Goal: Transaction & Acquisition: Purchase product/service

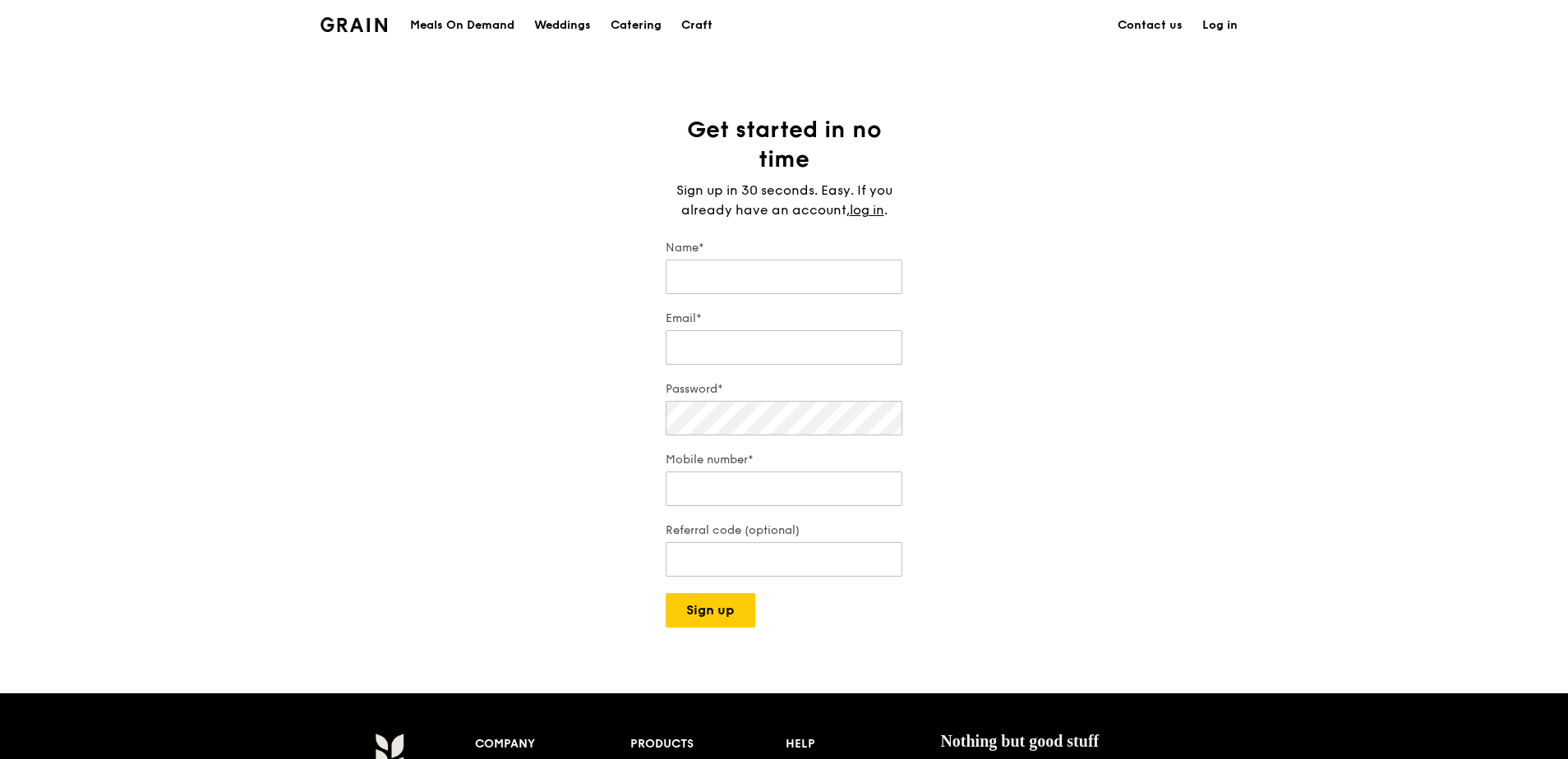
click at [1216, 19] on link "Log in" at bounding box center [1220, 25] width 55 height 49
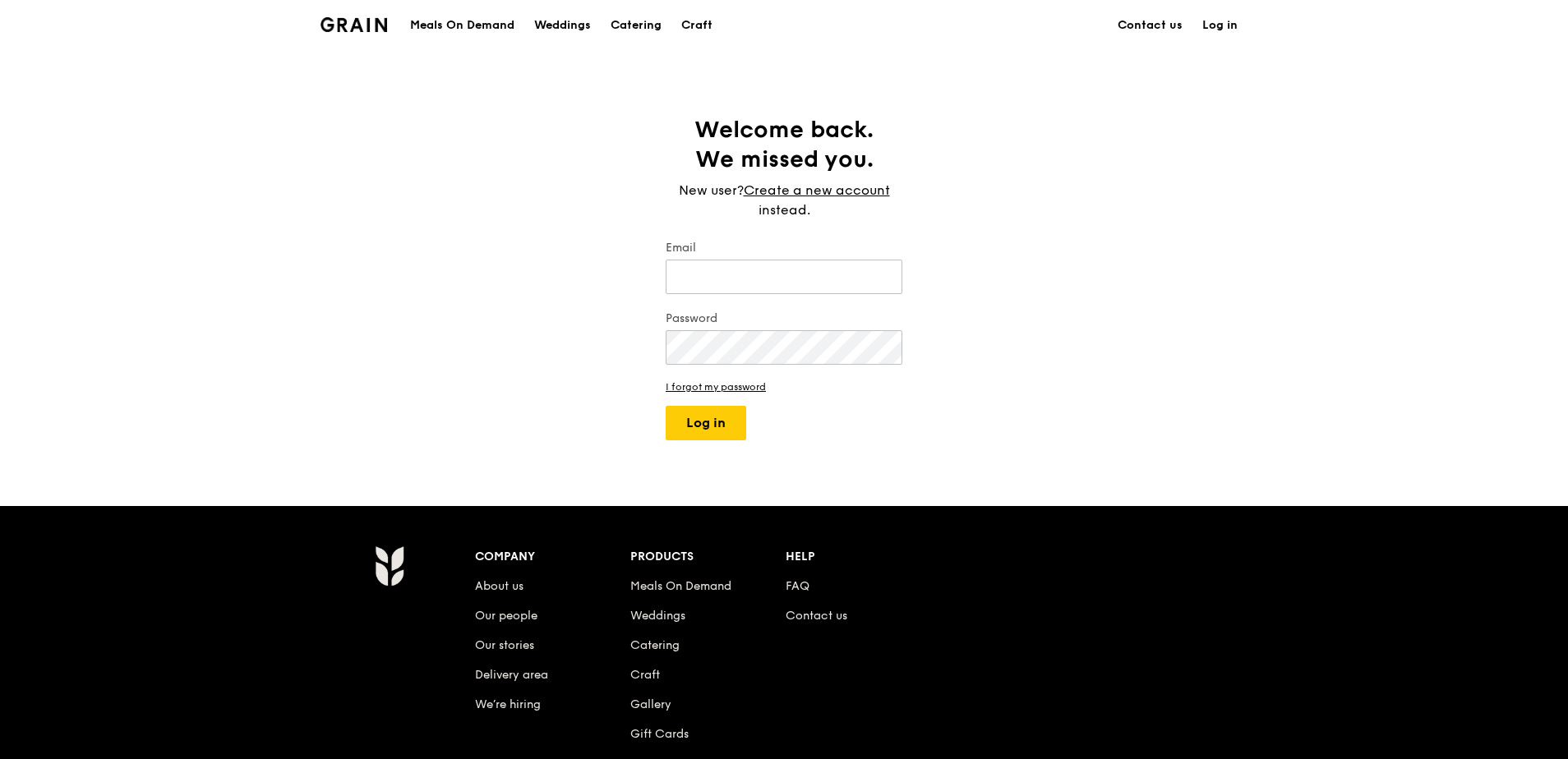
click at [485, 32] on div "Meals On Demand" at bounding box center [462, 25] width 104 height 49
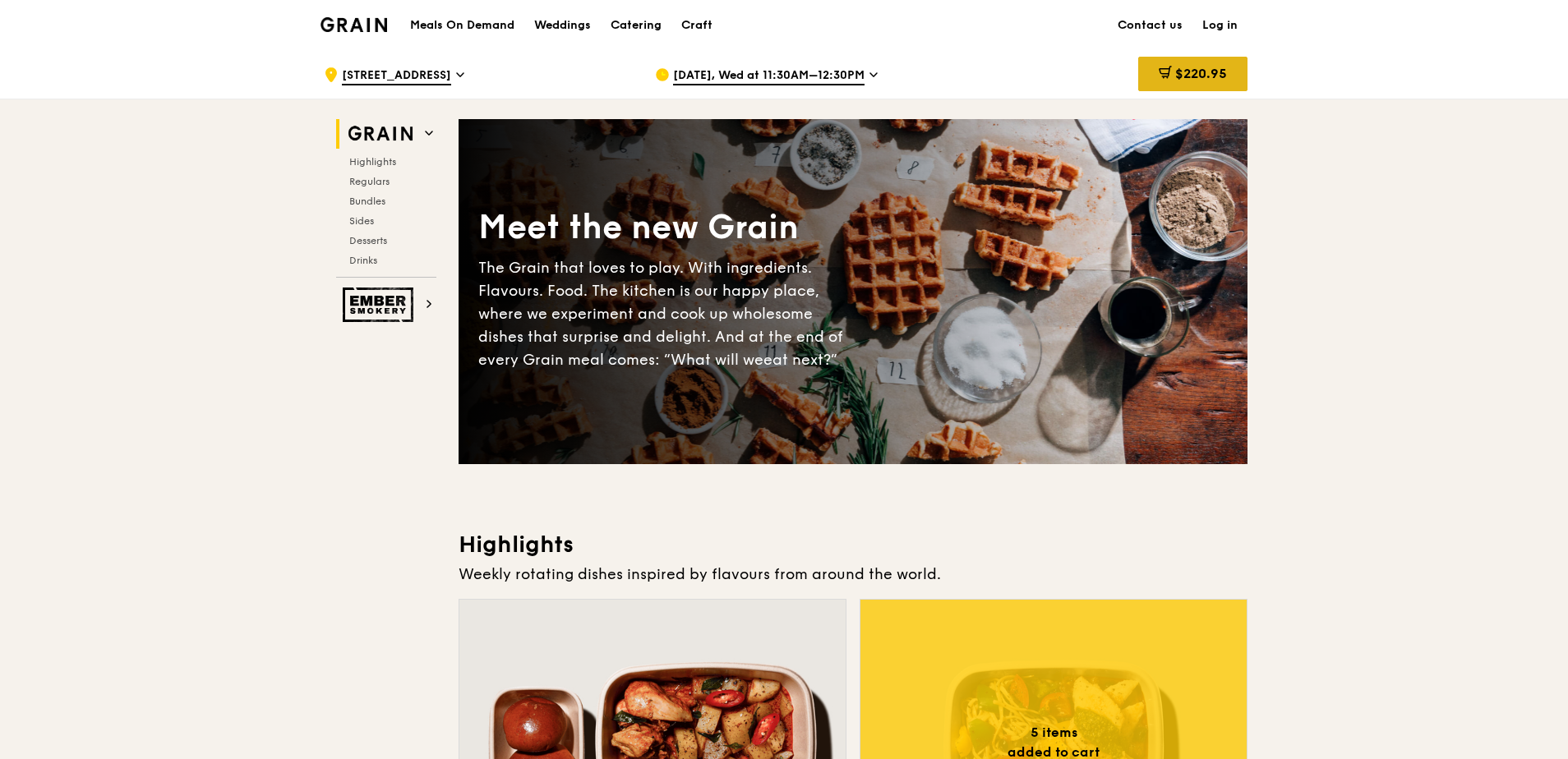
click at [1212, 70] on span "$220.95" at bounding box center [1201, 73] width 52 height 16
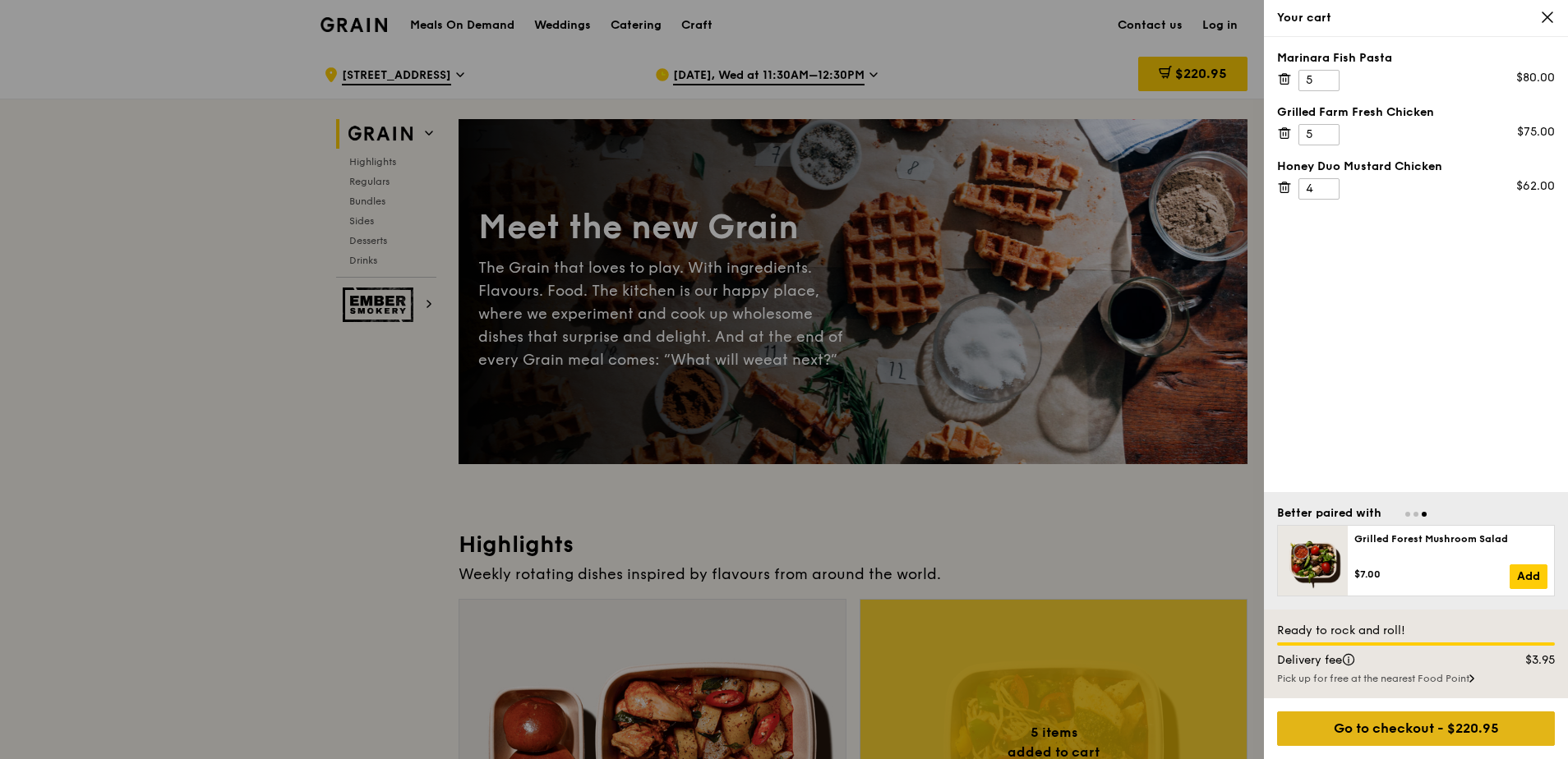
click at [1479, 731] on div "Go to checkout - $220.95" at bounding box center [1416, 728] width 278 height 34
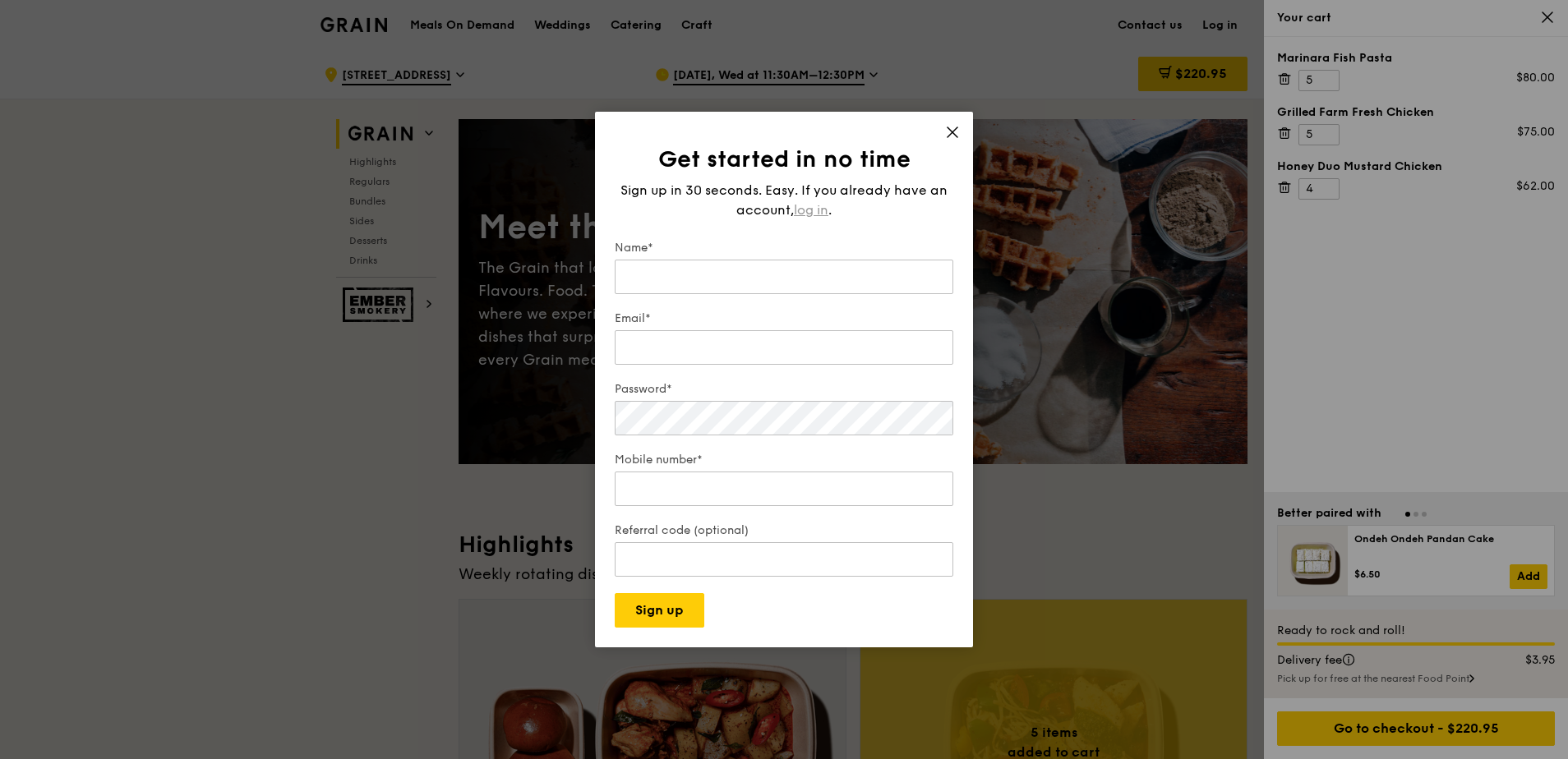
click at [806, 201] on span "log in" at bounding box center [810, 210] width 34 height 19
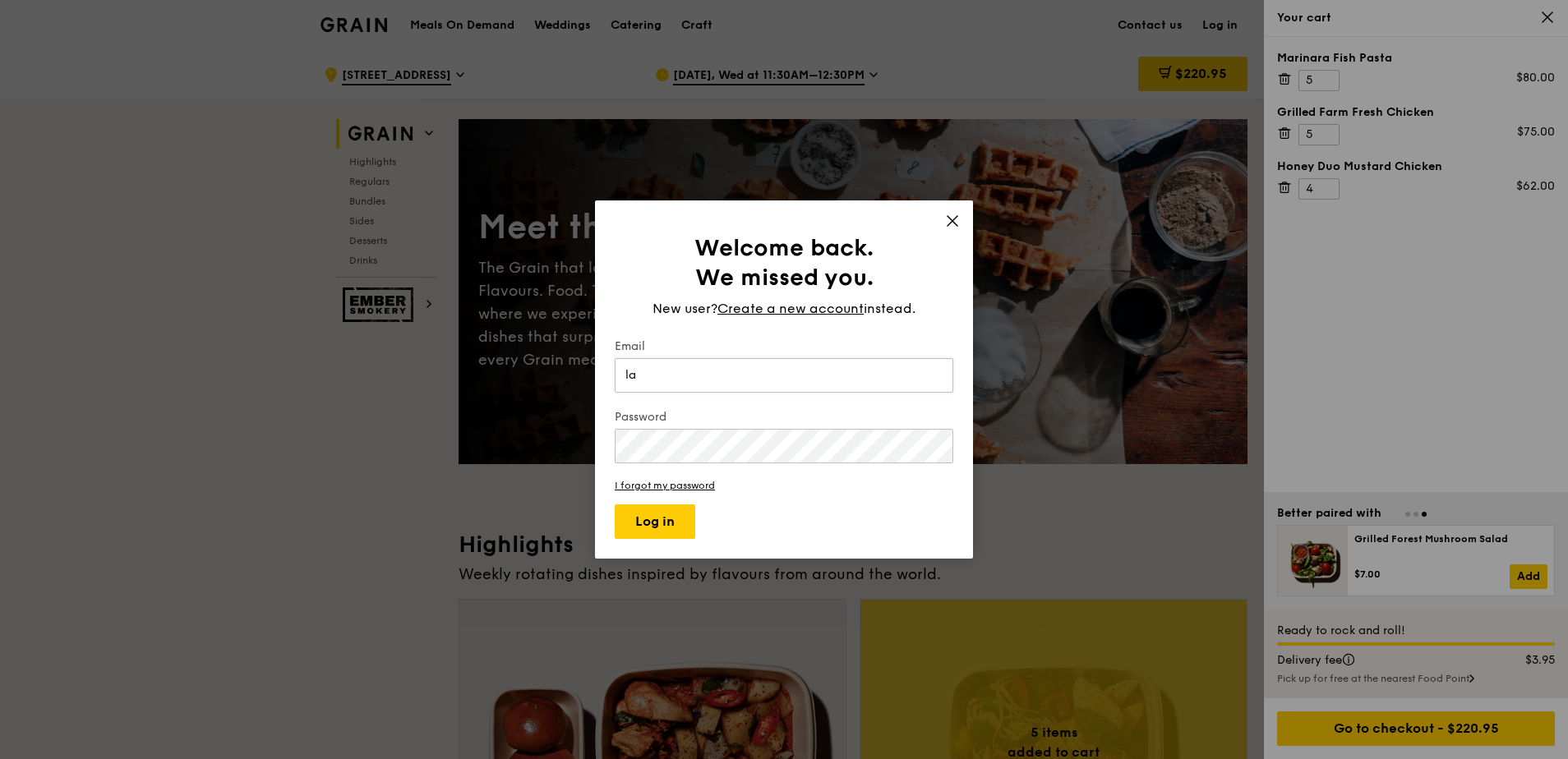
type input "laykuan.tan@tateandlyle.com"
click at [677, 517] on button "Log in" at bounding box center [654, 521] width 81 height 34
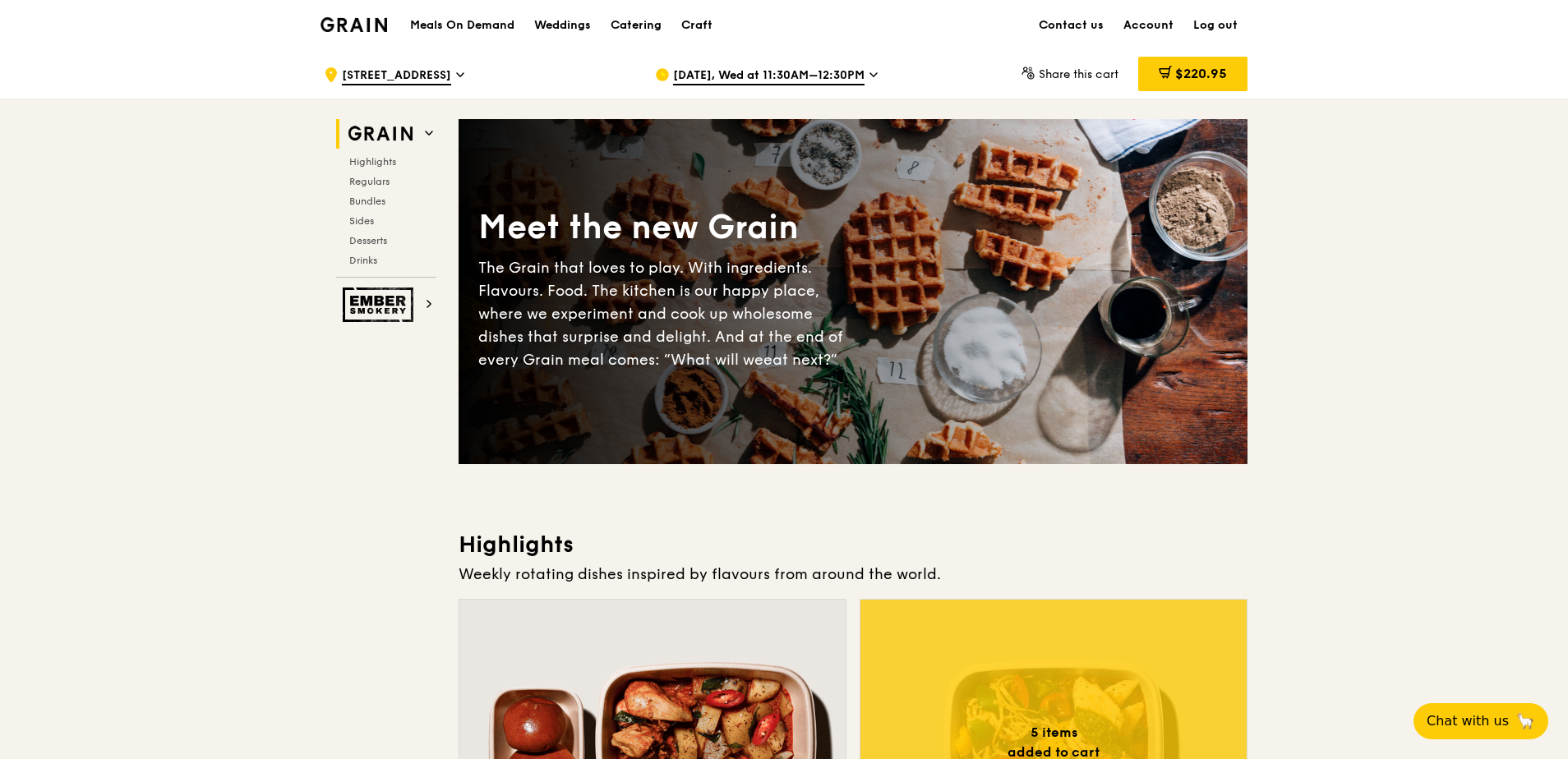
click at [847, 79] on span "Sep 10, Wed at 11:30AM–12:30PM" at bounding box center [769, 76] width 191 height 18
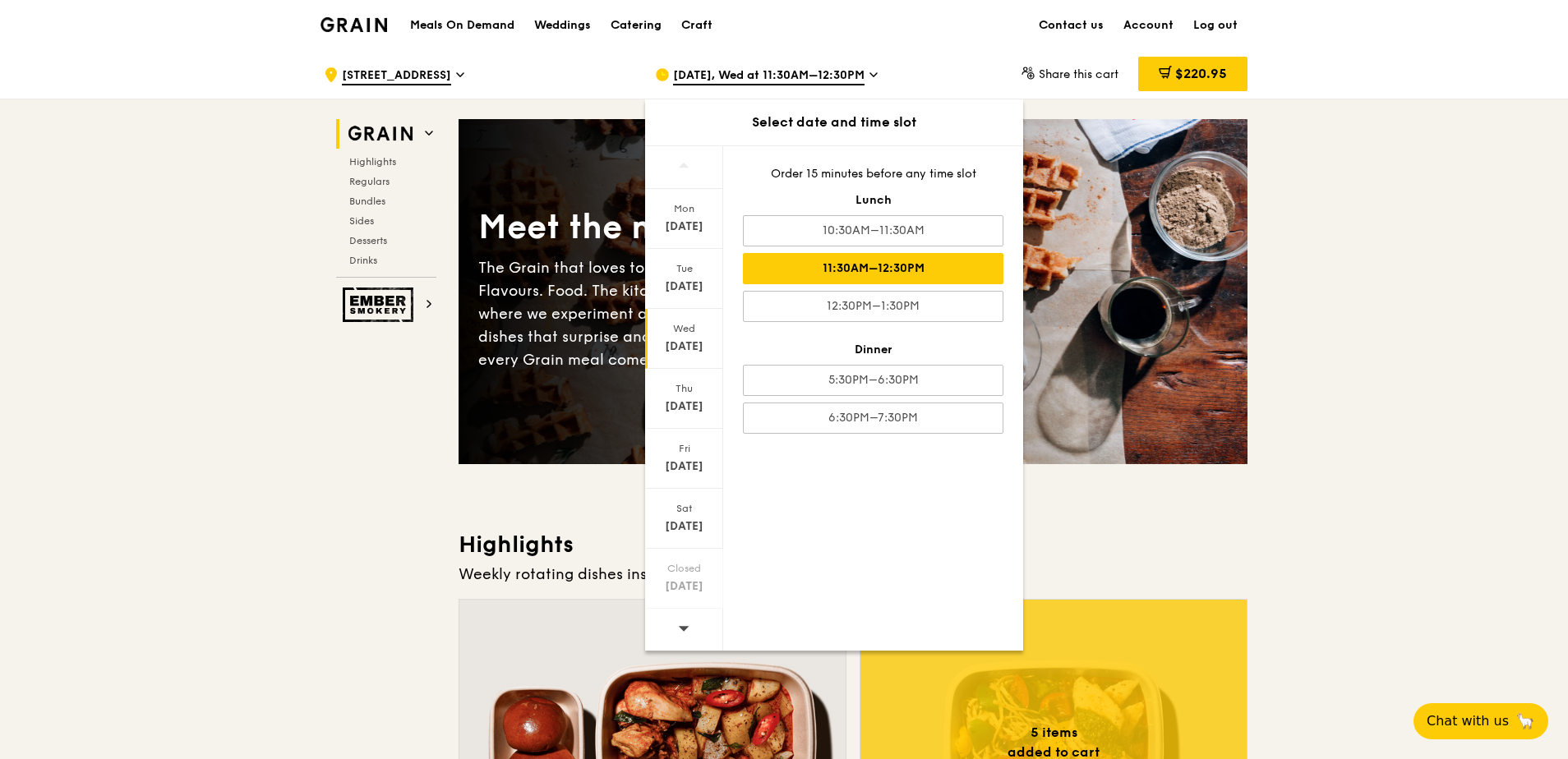
click at [847, 79] on span "Sep 10, Wed at 11:30AM–12:30PM" at bounding box center [769, 76] width 191 height 18
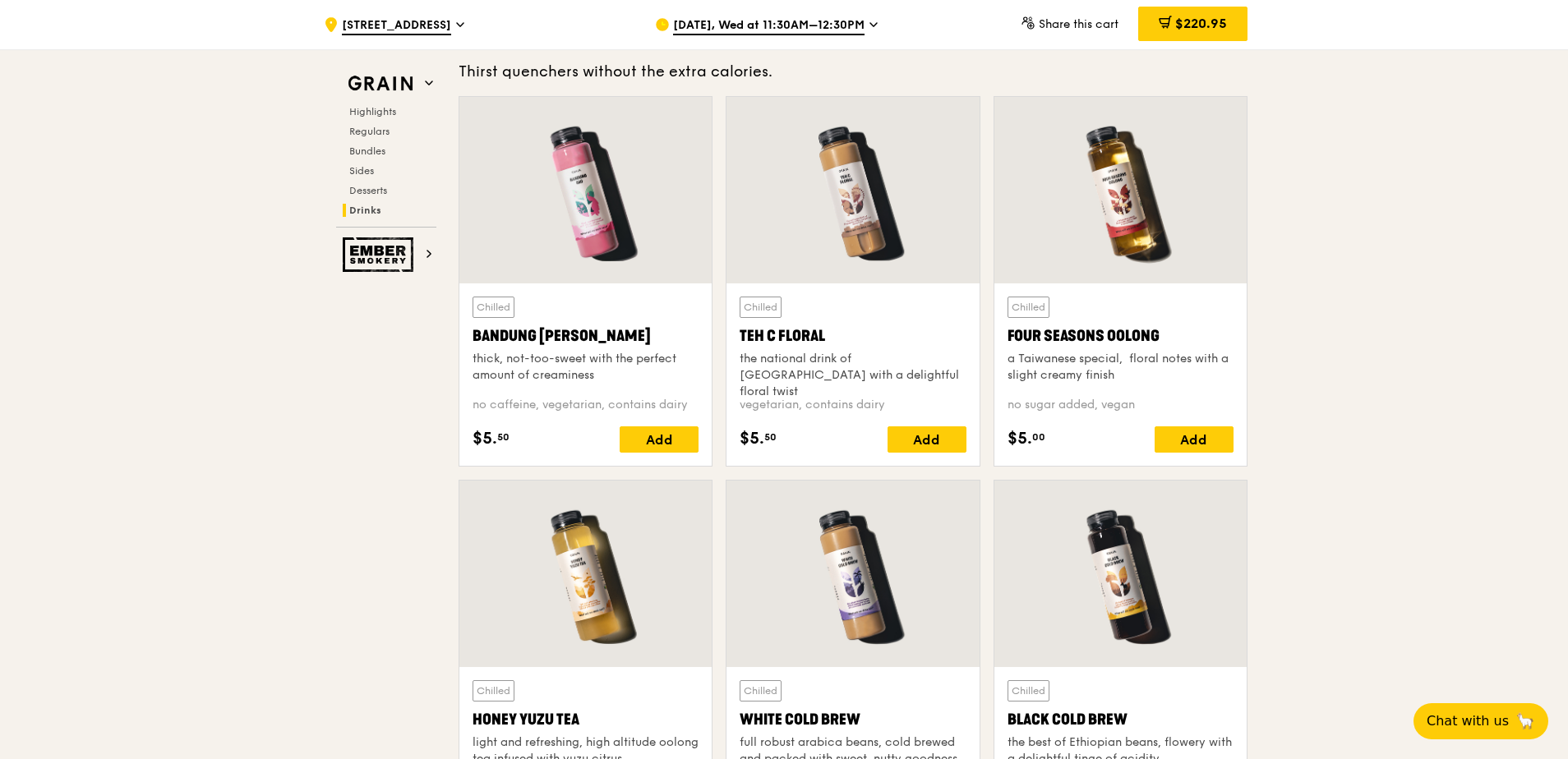
scroll to position [5340, 0]
